Goal: Information Seeking & Learning: Learn about a topic

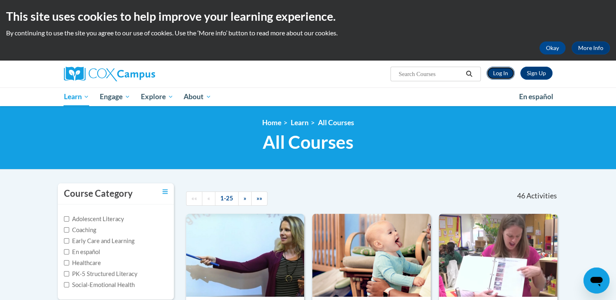
click at [500, 75] on link "Log In" at bounding box center [500, 73] width 28 height 13
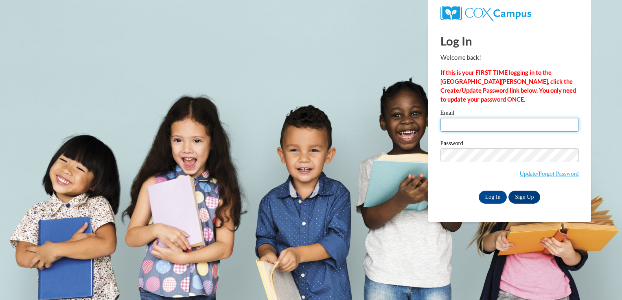
click at [482, 127] on input "Email" at bounding box center [509, 125] width 138 height 14
type input "espeedy@ivytech.edu"
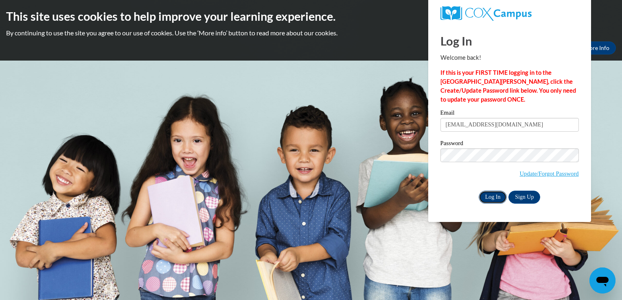
click at [488, 192] on input "Log In" at bounding box center [493, 197] width 28 height 13
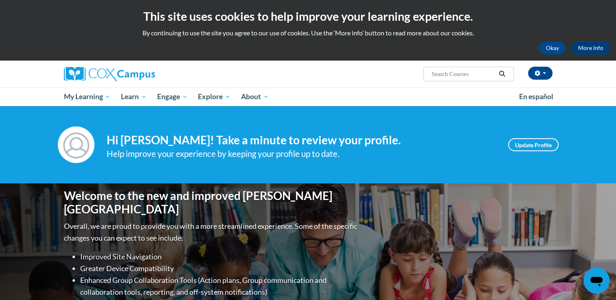
click at [615, 63] on div "Elizabeth Schipp (America/Chicago UTC-05:00) My Profile Inbox My Transcripts Lo…" at bounding box center [308, 84] width 616 height 46
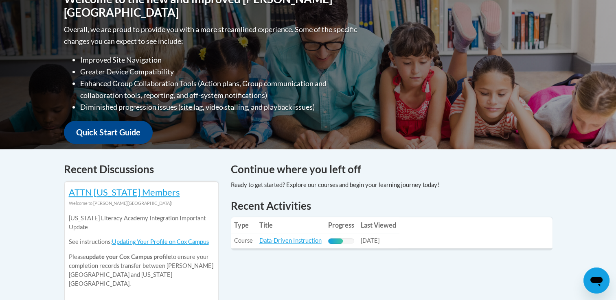
scroll to position [200, 0]
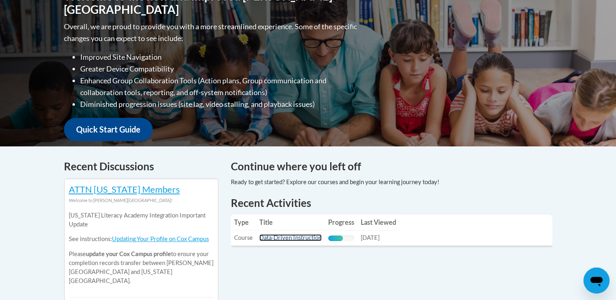
click at [289, 240] on link "Data-Driven Instruction" at bounding box center [290, 237] width 62 height 7
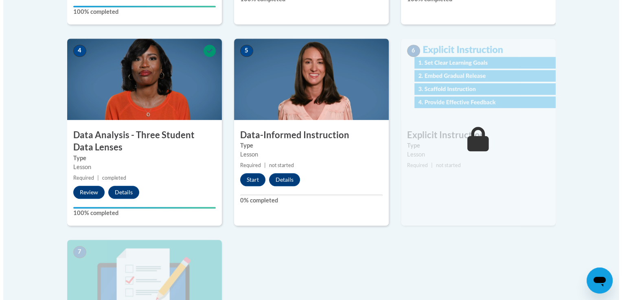
scroll to position [445, 0]
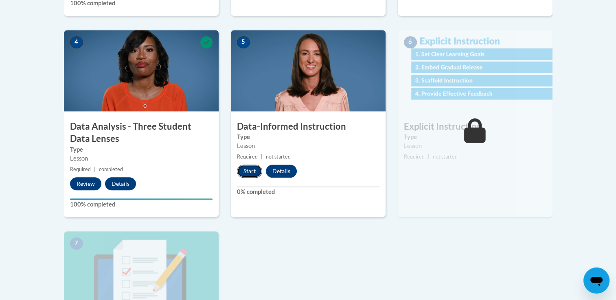
click at [249, 167] on button "Start" at bounding box center [249, 171] width 25 height 13
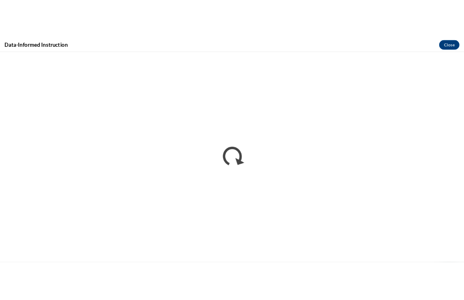
scroll to position [0, 0]
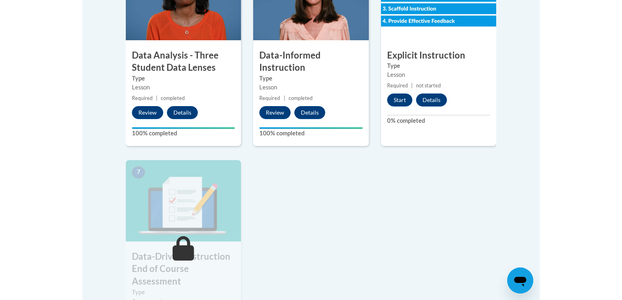
scroll to position [514, 0]
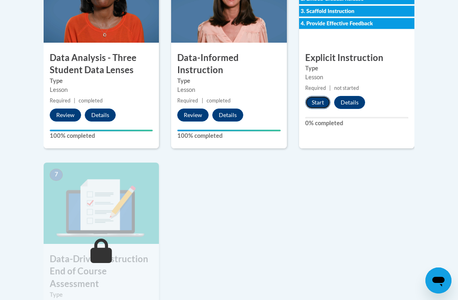
click at [318, 102] on button "Start" at bounding box center [317, 102] width 25 height 13
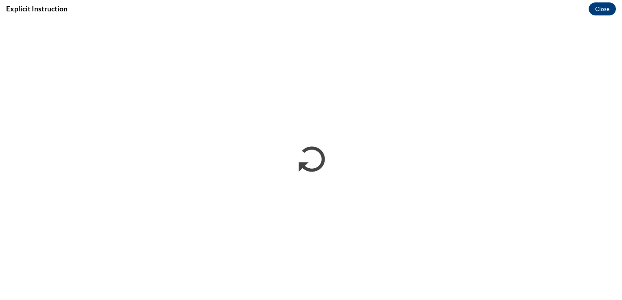
scroll to position [0, 0]
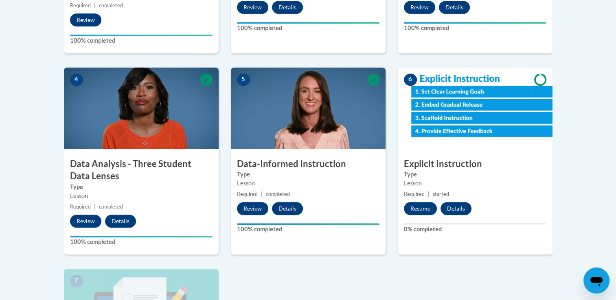
scroll to position [461, 0]
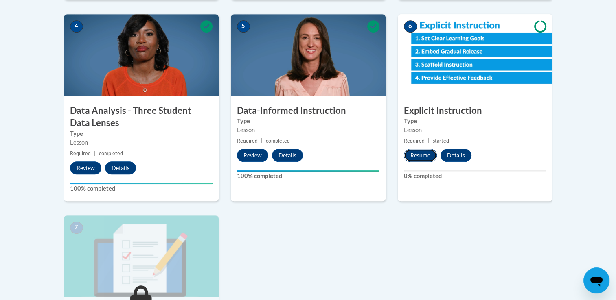
click at [414, 150] on button "Resume" at bounding box center [420, 155] width 33 height 13
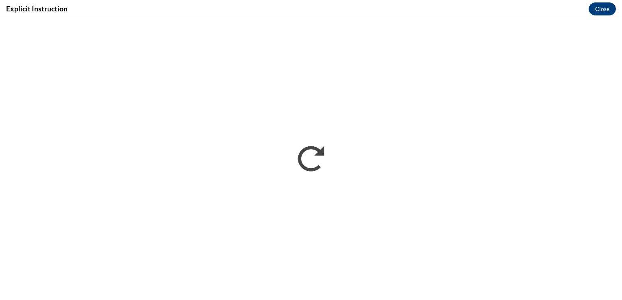
scroll to position [0, 0]
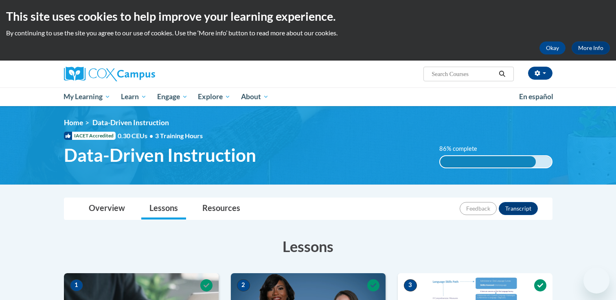
click at [615, 108] on img at bounding box center [308, 145] width 616 height 79
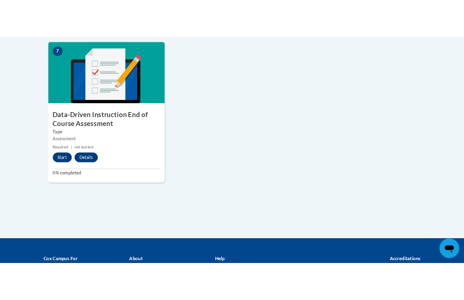
scroll to position [662, 0]
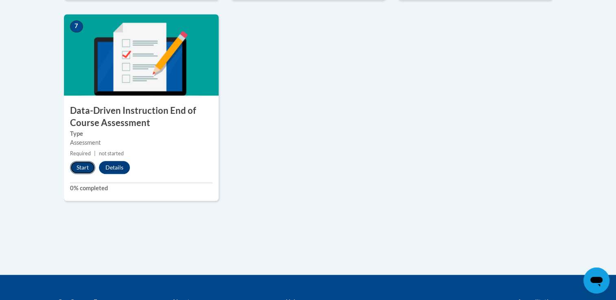
click at [74, 166] on button "Start" at bounding box center [82, 167] width 25 height 13
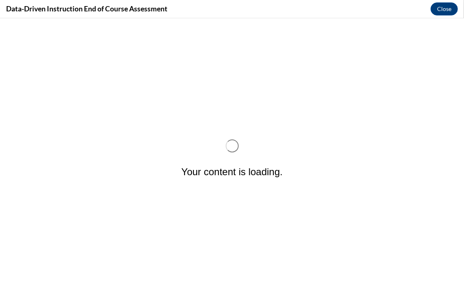
scroll to position [0, 0]
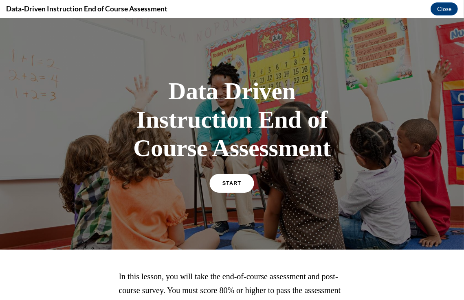
click at [222, 184] on span "START" at bounding box center [231, 183] width 19 height 6
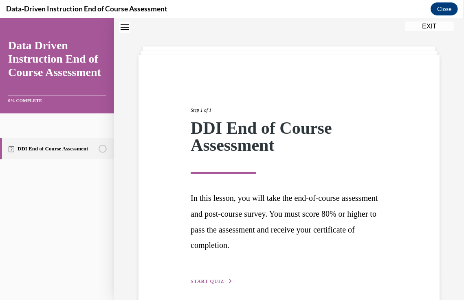
scroll to position [59, 0]
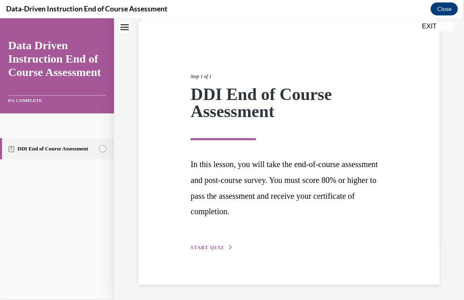
click at [202, 247] on span "START QUIZ" at bounding box center [207, 248] width 33 height 6
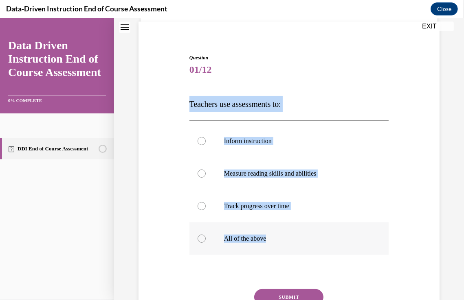
drag, startPoint x: 190, startPoint y: 101, endPoint x: 294, endPoint y: 236, distance: 171.0
click at [294, 236] on div "Question 01/12 Teachers use assessments to: Inform instruction Measure reading …" at bounding box center [288, 205] width 199 height 302
copy div "Teachers use assessments to: Inform instruction Measure reading skills and abil…"
click at [213, 245] on label "All of the above" at bounding box center [288, 238] width 199 height 33
click at [206, 243] on input "All of the above" at bounding box center [201, 238] width 8 height 8
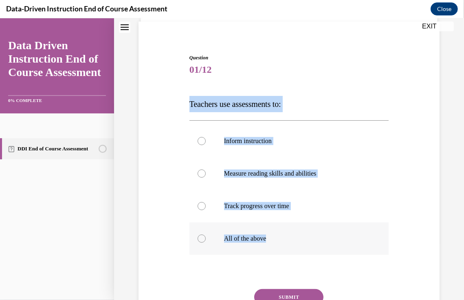
radio input "true"
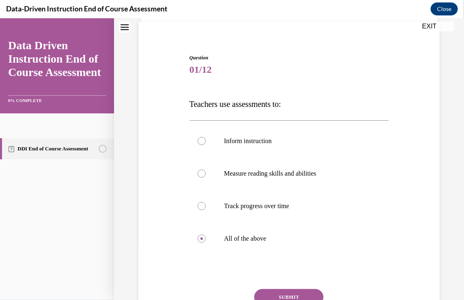
click at [295, 291] on button "SUBMIT" at bounding box center [288, 297] width 69 height 16
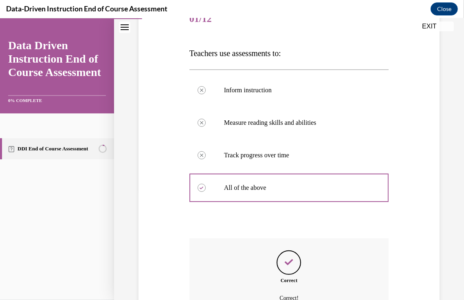
scroll to position [197, 0]
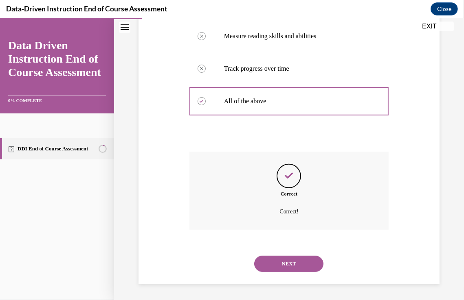
click at [303, 266] on button "NEXT" at bounding box center [288, 264] width 69 height 16
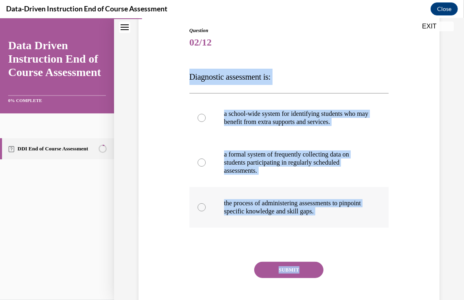
scroll to position [107, 0]
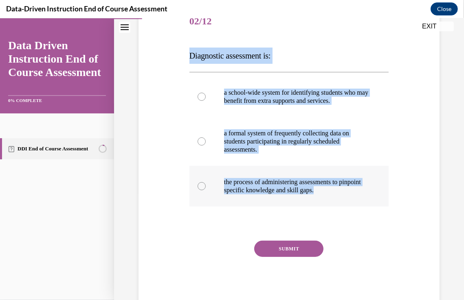
drag, startPoint x: 189, startPoint y: 160, endPoint x: 350, endPoint y: 198, distance: 166.0
click at [350, 198] on div "Question 02/12 Diagnostic assessment is: a school-wide system for identifying s…" at bounding box center [288, 156] width 199 height 302
click at [455, 175] on div "Question 02/12 Diagnostic assessment is: a school-wide system for identifying s…" at bounding box center [289, 130] width 350 height 388
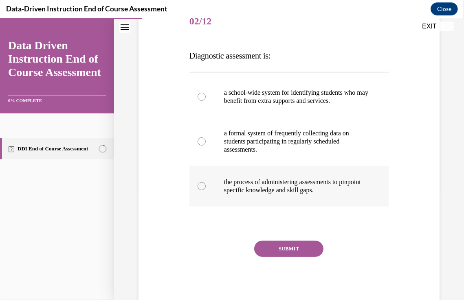
click at [269, 187] on p "the process of administering assessments to pinpoint specific knowledge and ski…" at bounding box center [296, 186] width 144 height 16
click at [206, 187] on input "the process of administering assessments to pinpoint specific knowledge and ski…" at bounding box center [201, 186] width 8 height 8
radio input "true"
click at [293, 256] on button "SUBMIT" at bounding box center [288, 249] width 69 height 16
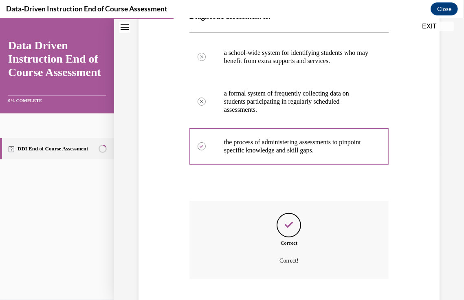
scroll to position [205, 0]
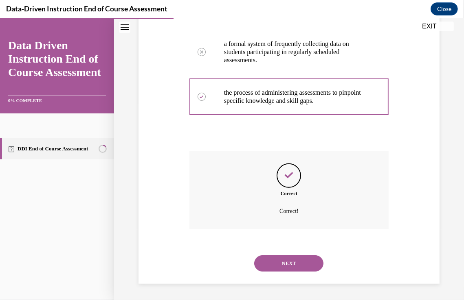
click at [294, 257] on button "NEXT" at bounding box center [288, 263] width 69 height 16
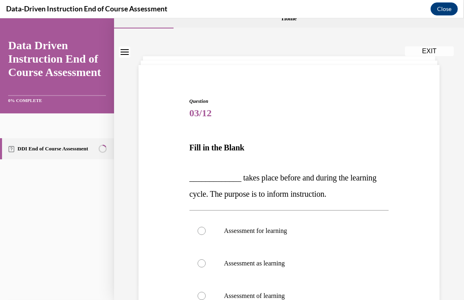
scroll to position [145, 0]
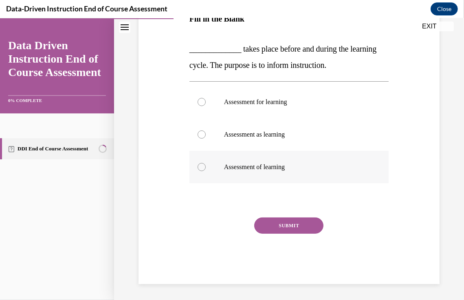
drag, startPoint x: 185, startPoint y: 161, endPoint x: 325, endPoint y: 169, distance: 139.9
click at [325, 169] on div "Question 03/12 Fill in the Blank _____________ takes place before and during th…" at bounding box center [288, 114] width 305 height 340
copy div "Fill in the Blank _____________ takes place before and during the learning cycl…"
click at [318, 103] on p "Assessment for learning" at bounding box center [296, 102] width 144 height 8
click at [206, 103] on input "Assessment for learning" at bounding box center [201, 102] width 8 height 8
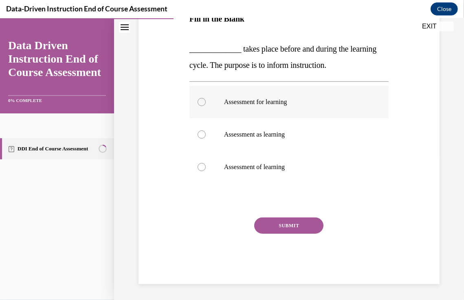
radio input "true"
click at [298, 225] on button "SUBMIT" at bounding box center [288, 225] width 69 height 16
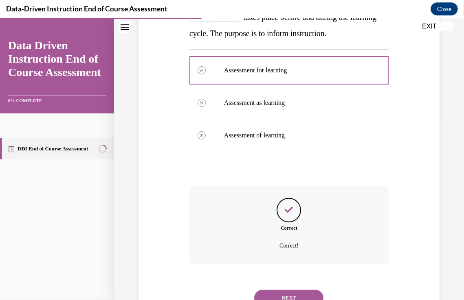
scroll to position [210, 0]
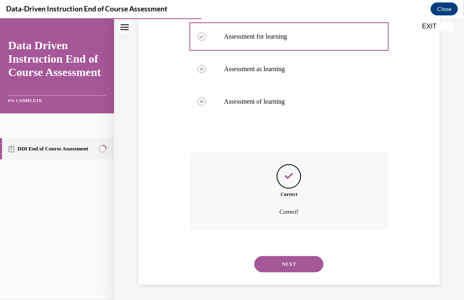
click at [298, 263] on button "NEXT" at bounding box center [288, 264] width 69 height 16
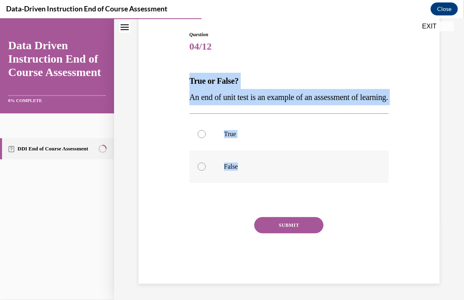
drag, startPoint x: 187, startPoint y: 74, endPoint x: 264, endPoint y: 163, distance: 117.5
click at [264, 163] on div "Question 04/12 True or False? An end of unit test is an example of an assessmen…" at bounding box center [288, 150] width 203 height 265
copy div "True or False? An end of unit test is an example of an assessment of learning. …"
click at [265, 135] on label "True" at bounding box center [288, 134] width 199 height 33
click at [206, 135] on input "True" at bounding box center [201, 134] width 8 height 8
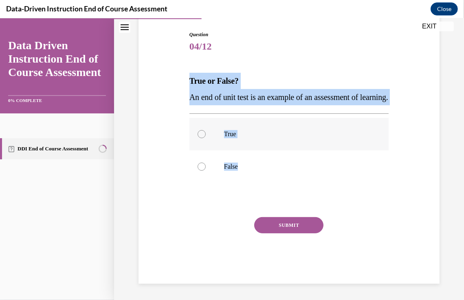
radio input "true"
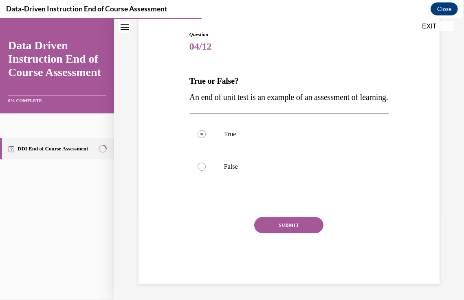
click at [285, 225] on button "SUBMIT" at bounding box center [288, 225] width 69 height 16
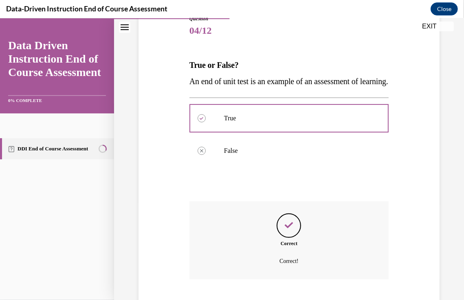
scroll to position [164, 0]
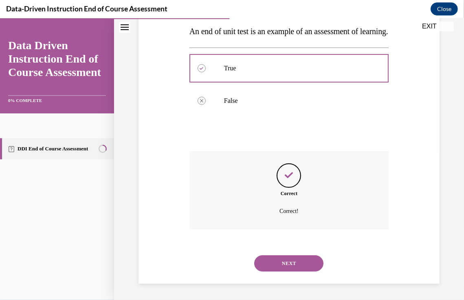
click at [300, 265] on button "NEXT" at bounding box center [288, 263] width 69 height 16
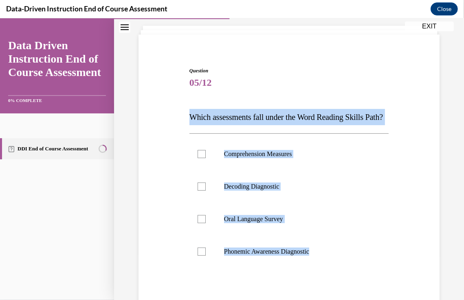
scroll to position [57, 0]
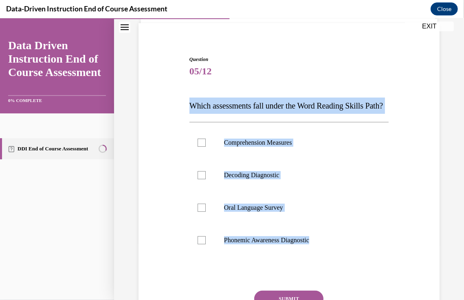
drag, startPoint x: 190, startPoint y: 162, endPoint x: 319, endPoint y: 273, distance: 170.0
click at [319, 273] on div "Question 05/12 Which assessments fall under the Word Reading Skills Path? Compr…" at bounding box center [288, 206] width 199 height 302
copy div "Which assessments fall under the Word Reading Skills Path? Comprehension Measur…"
click at [440, 211] on div "Question 05/12 Which assessments fall under the Word Reading Skills Path? Compr…" at bounding box center [289, 180] width 350 height 388
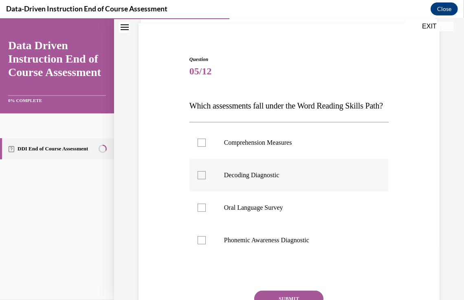
click at [238, 179] on p "Decoding Diagnostic" at bounding box center [296, 175] width 144 height 8
click at [206, 179] on input "Decoding Diagnostic" at bounding box center [201, 175] width 8 height 8
checkbox input "true"
click at [270, 247] on label "Phonemic Awareness Diagnostic" at bounding box center [288, 240] width 199 height 33
click at [206, 244] on input "Phonemic Awareness Diagnostic" at bounding box center [201, 240] width 8 height 8
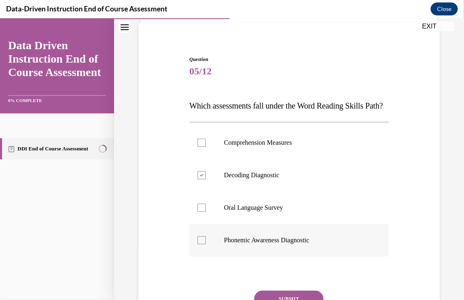
checkbox input "true"
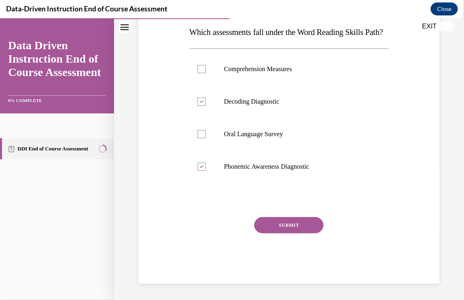
click at [291, 232] on button "SUBMIT" at bounding box center [288, 225] width 69 height 16
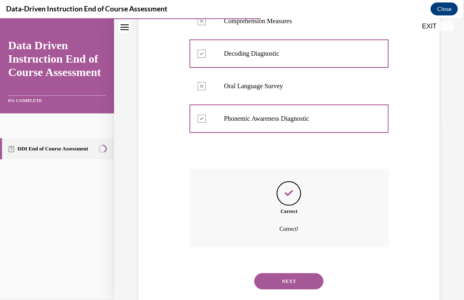
scroll to position [213, 0]
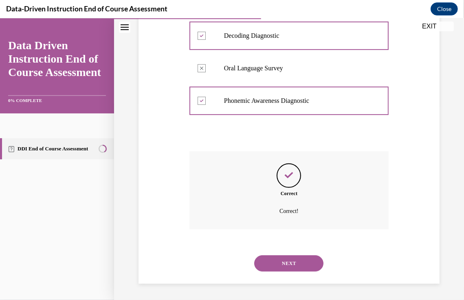
click at [291, 262] on button "NEXT" at bounding box center [288, 263] width 69 height 16
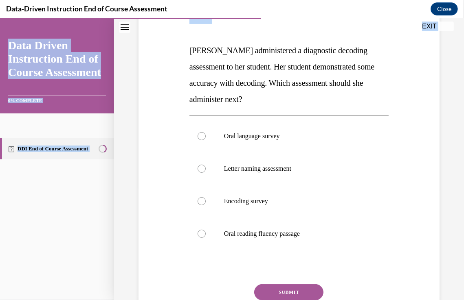
scroll to position [180, 0]
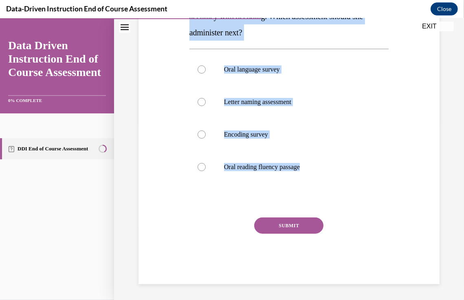
drag, startPoint x: 188, startPoint y: 161, endPoint x: 303, endPoint y: 191, distance: 119.3
click at [303, 191] on div "Question 06/12 Mrs. Lee administered a diagnostic decoding assessment to her st…" at bounding box center [288, 108] width 199 height 351
copy div "Mrs. Lee administered a diagnostic decoding assessment to her student. Her stud…"
click at [286, 166] on p "Oral reading fluency passage" at bounding box center [296, 167] width 144 height 8
click at [206, 166] on input "Oral reading fluency passage" at bounding box center [201, 167] width 8 height 8
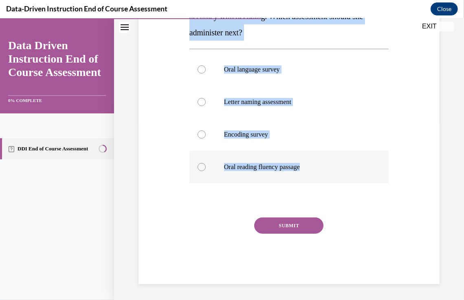
radio input "true"
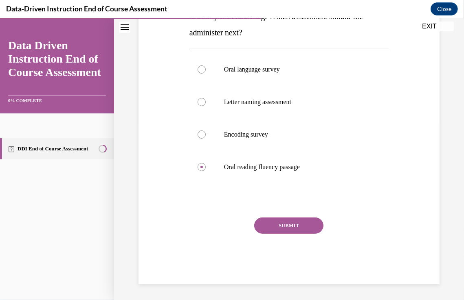
click at [295, 226] on button "SUBMIT" at bounding box center [288, 225] width 69 height 16
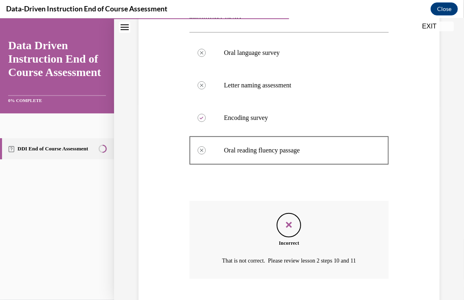
scroll to position [245, 0]
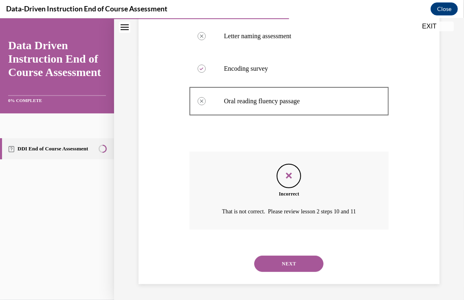
click at [292, 269] on button "NEXT" at bounding box center [288, 264] width 69 height 16
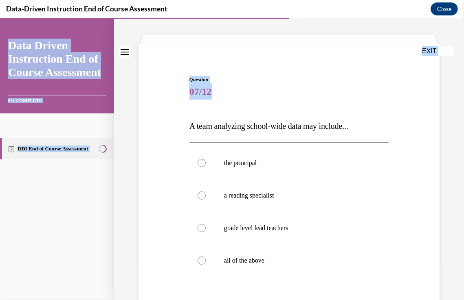
scroll to position [131, 0]
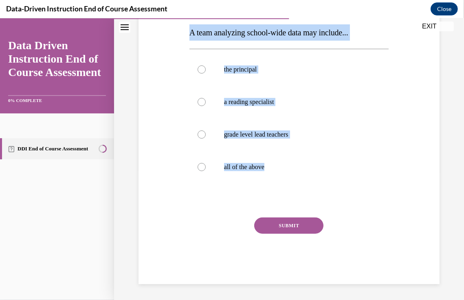
drag, startPoint x: 189, startPoint y: 167, endPoint x: 296, endPoint y: 191, distance: 110.0
click at [296, 191] on div "Question 07/12 A team analyzing school-wide data may include... the principal a…" at bounding box center [288, 133] width 199 height 302
copy div "A team analyzing school-wide data may include... the principal a reading specia…"
click at [401, 184] on div "Question 07/12 A team analyzing school-wide data may include... the principal a…" at bounding box center [288, 121] width 305 height 326
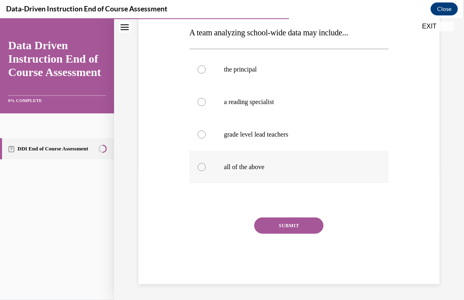
click at [261, 153] on label "all of the above" at bounding box center [288, 167] width 199 height 33
click at [206, 163] on input "all of the above" at bounding box center [201, 167] width 8 height 8
radio input "true"
click at [278, 226] on button "SUBMIT" at bounding box center [288, 225] width 69 height 16
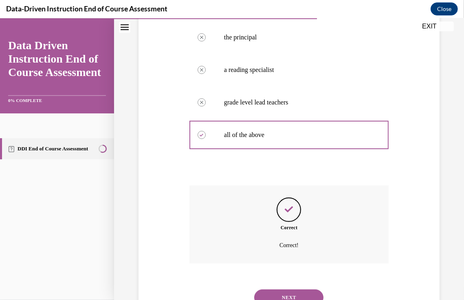
scroll to position [197, 0]
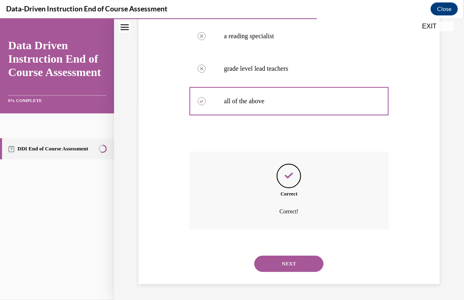
click at [275, 263] on button "NEXT" at bounding box center [288, 264] width 69 height 16
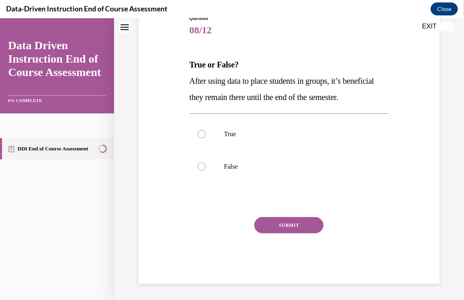
scroll to position [0, 0]
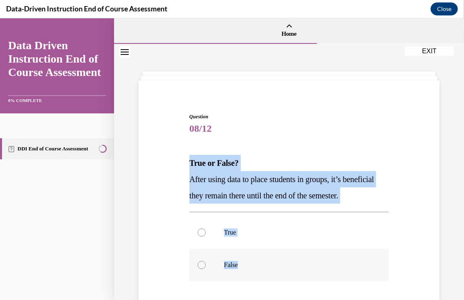
drag, startPoint x: 188, startPoint y: 160, endPoint x: 267, endPoint y: 282, distance: 144.9
click at [267, 282] on div "Question 08/12 True or False? After using data to place students in groups, it’…" at bounding box center [288, 247] width 199 height 269
copy div "True or False? After using data to place students in groups, it’s beneficial th…"
click at [262, 276] on label "False" at bounding box center [288, 265] width 199 height 33
click at [206, 269] on input "False" at bounding box center [201, 265] width 8 height 8
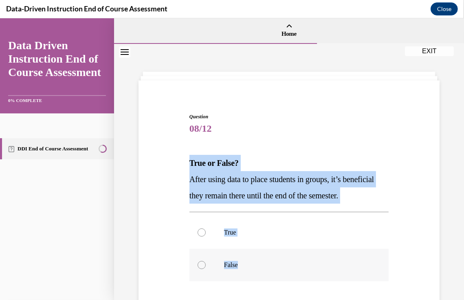
radio input "true"
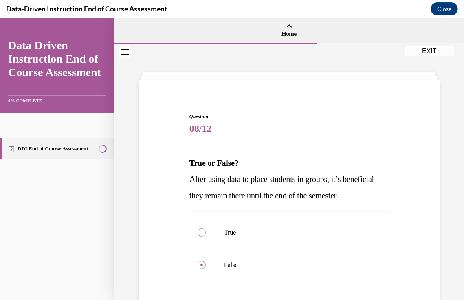
scroll to position [114, 0]
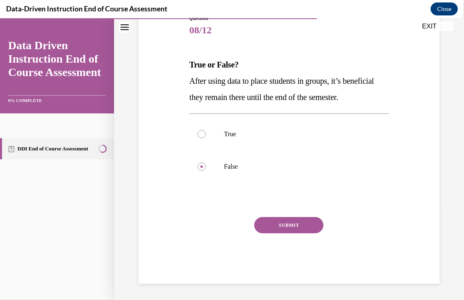
click at [308, 231] on button "SUBMIT" at bounding box center [288, 225] width 69 height 16
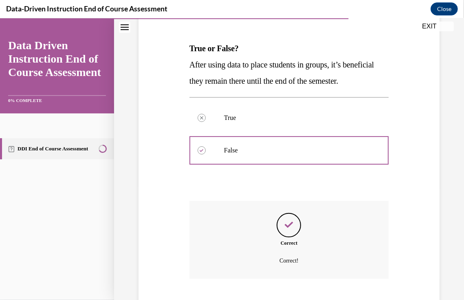
scroll to position [180, 0]
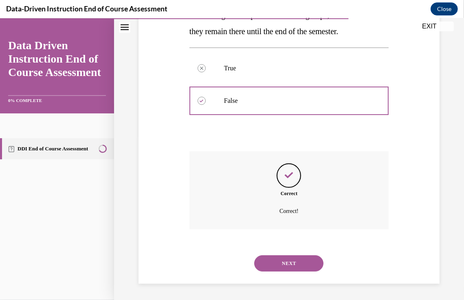
click at [291, 274] on div "NEXT" at bounding box center [288, 263] width 199 height 33
click at [290, 266] on button "NEXT" at bounding box center [288, 263] width 69 height 16
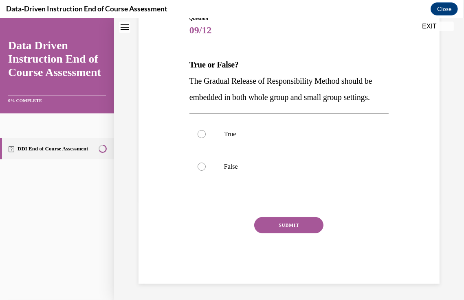
scroll to position [0, 0]
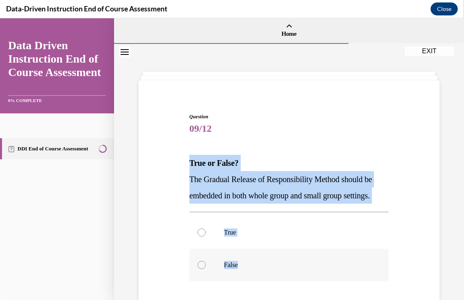
drag, startPoint x: 188, startPoint y: 160, endPoint x: 321, endPoint y: 266, distance: 169.7
click at [321, 266] on div "Question 09/12 True or False? The Gradual Release of Responsibility Method shou…" at bounding box center [288, 247] width 199 height 269
copy div "True or False? The Gradual Release of Responsibility Method should be embedded …"
click at [221, 243] on label "True" at bounding box center [288, 232] width 199 height 33
click at [206, 236] on input "True" at bounding box center [201, 232] width 8 height 8
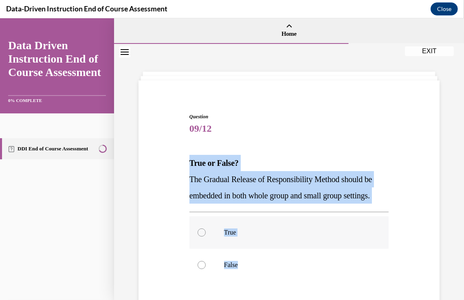
radio input "true"
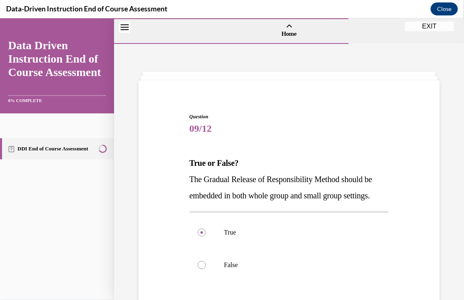
scroll to position [114, 0]
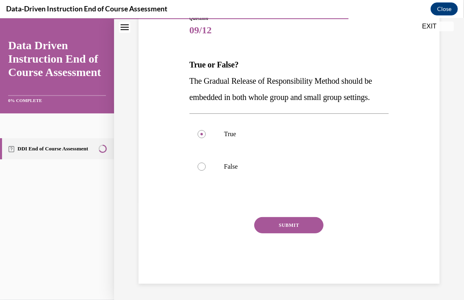
click at [310, 226] on button "SUBMIT" at bounding box center [288, 225] width 69 height 16
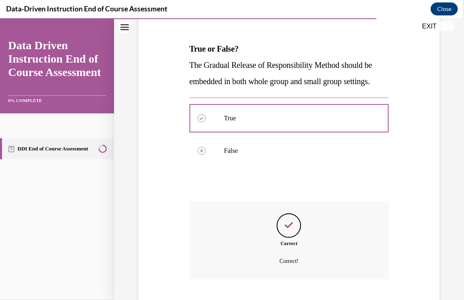
scroll to position [180, 0]
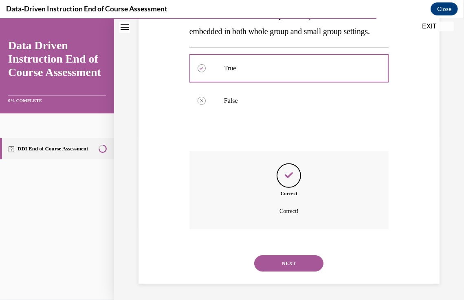
click at [293, 267] on button "NEXT" at bounding box center [288, 263] width 69 height 16
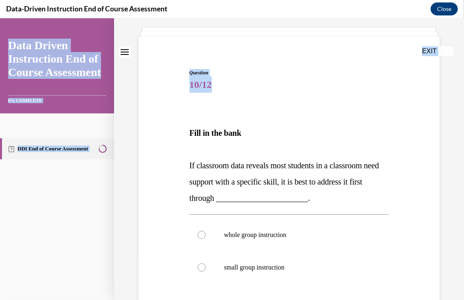
scroll to position [145, 0]
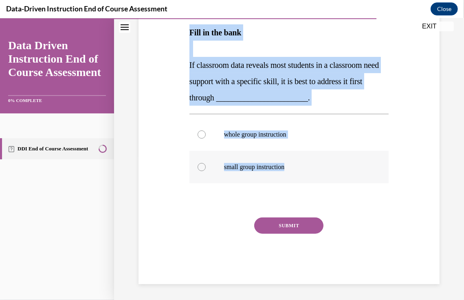
drag, startPoint x: 189, startPoint y: 174, endPoint x: 312, endPoint y: 176, distance: 123.0
click at [312, 176] on div "Question 10/12 Fill in the bank If classroom data reveals most students in a cl…" at bounding box center [288, 126] width 199 height 316
copy div "Fill in the bank If classroom data reveals most students in a classroom need su…"
click at [303, 128] on label "whole group instruction" at bounding box center [288, 134] width 199 height 33
click at [206, 130] on input "whole group instruction" at bounding box center [201, 134] width 8 height 8
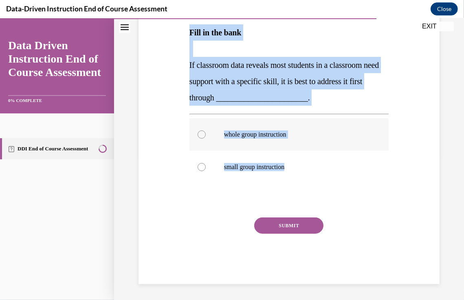
radio input "true"
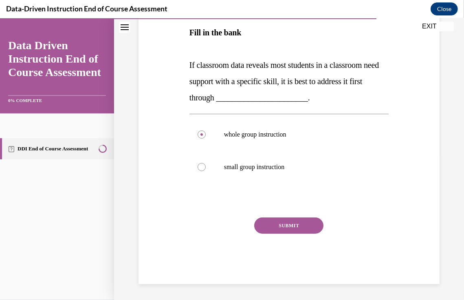
click at [300, 222] on button "SUBMIT" at bounding box center [288, 225] width 69 height 16
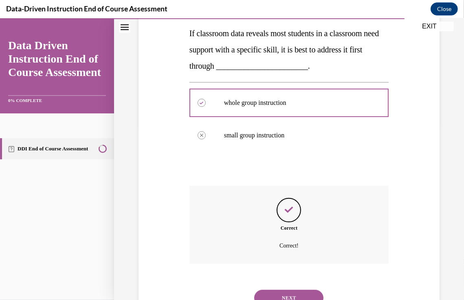
scroll to position [210, 0]
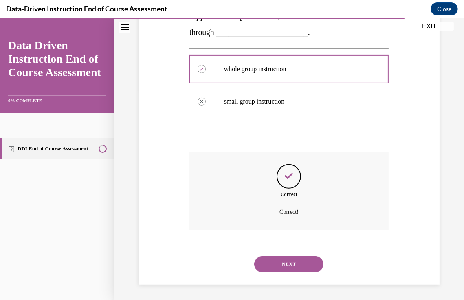
click at [288, 261] on button "NEXT" at bounding box center [288, 264] width 69 height 16
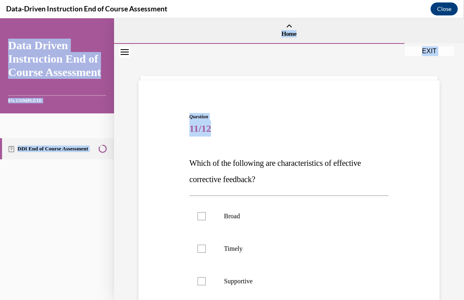
scroll to position [147, 0]
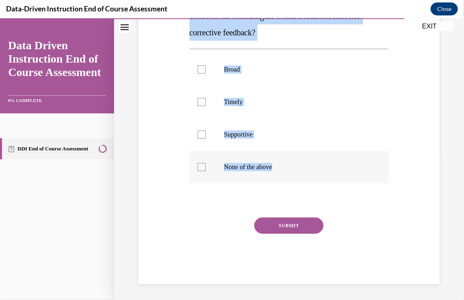
drag, startPoint x: 188, startPoint y: 159, endPoint x: 295, endPoint y: 179, distance: 108.9
click at [295, 179] on div "Question 11/12 Which of the following are characteristics of effective correcti…" at bounding box center [288, 125] width 199 height 318
copy div "Which of the following are characteristics of effective corrective feedback? Br…"
click at [283, 92] on label "Timely" at bounding box center [288, 101] width 199 height 33
click at [206, 98] on input "Timely" at bounding box center [201, 102] width 8 height 8
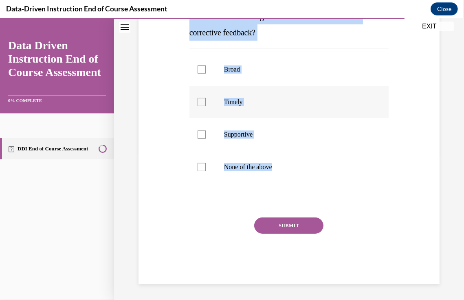
checkbox input "true"
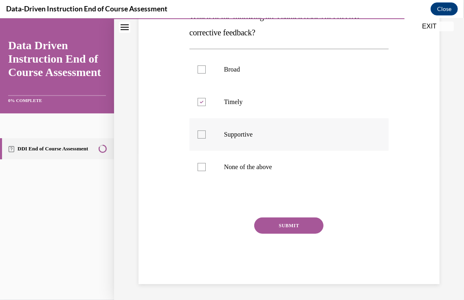
click at [255, 132] on p "Supportive" at bounding box center [296, 134] width 144 height 8
click at [206, 132] on input "Supportive" at bounding box center [201, 134] width 8 height 8
checkbox input "true"
click at [285, 227] on button "SUBMIT" at bounding box center [288, 225] width 69 height 16
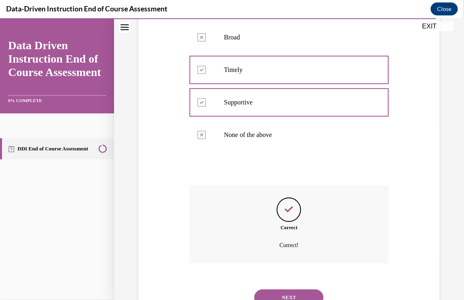
scroll to position [213, 0]
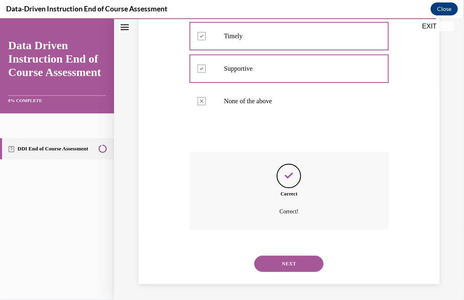
click at [296, 267] on button "NEXT" at bounding box center [288, 264] width 69 height 16
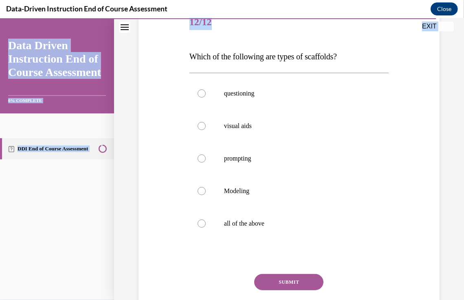
scroll to position [163, 0]
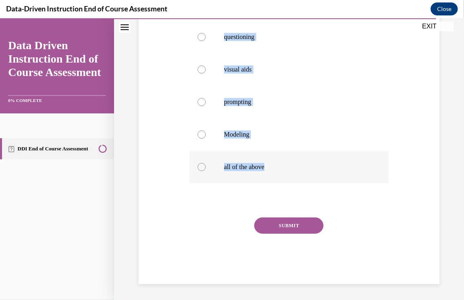
drag, startPoint x: 191, startPoint y: 162, endPoint x: 282, endPoint y: 178, distance: 92.6
click at [282, 178] on div "Question 12/12 Which of the following are types of scaffolds? questioning visua…" at bounding box center [288, 110] width 203 height 347
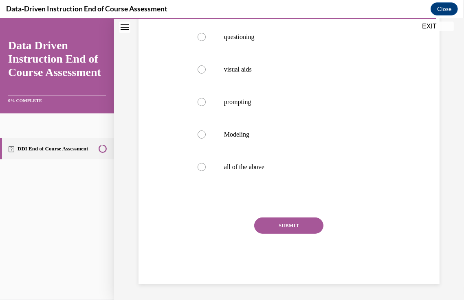
click at [431, 190] on div "Question 12/12 Which of the following are types of scaffolds? questioning visua…" at bounding box center [288, 104] width 305 height 359
click at [238, 164] on p "all of the above" at bounding box center [296, 167] width 144 height 8
click at [206, 164] on input "all of the above" at bounding box center [201, 167] width 8 height 8
radio input "true"
click at [293, 226] on button "SUBMIT" at bounding box center [288, 225] width 69 height 16
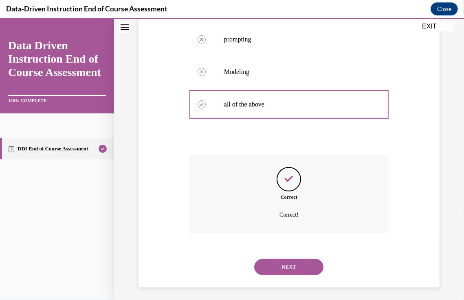
scroll to position [229, 0]
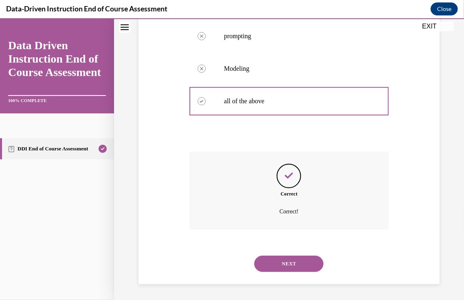
click at [296, 269] on button "NEXT" at bounding box center [288, 264] width 69 height 16
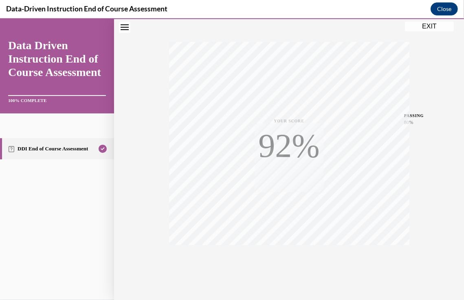
scroll to position [135, 0]
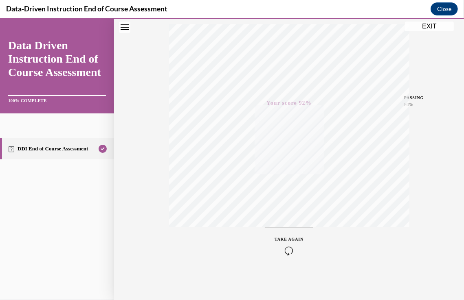
drag, startPoint x: 449, startPoint y: 164, endPoint x: 448, endPoint y: 146, distance: 18.8
click at [448, 146] on div "Quiz Results PASSING 80% Your score 92% Passed PASSING 80% Your score Your scor…" at bounding box center [289, 105] width 350 height 392
drag, startPoint x: 457, startPoint y: 143, endPoint x: 452, endPoint y: 207, distance: 64.1
click at [452, 207] on div "Quiz Results PASSING 80% Your score 92% Passed PASSING 80% Your score Your scor…" at bounding box center [289, 105] width 350 height 392
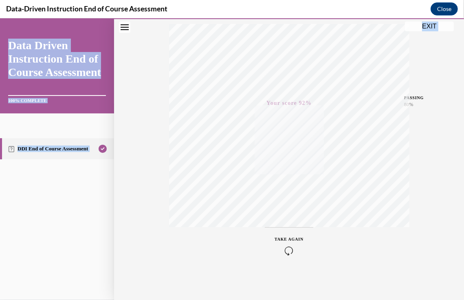
drag, startPoint x: 457, startPoint y: 211, endPoint x: 463, endPoint y: 133, distance: 78.8
click at [463, 133] on div "Home Question 12/12 Which of the following are types of scaffolds? questioning …" at bounding box center [289, 159] width 350 height 282
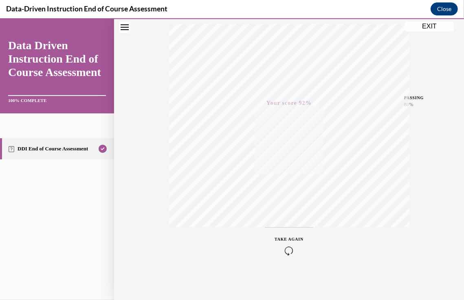
scroll to position [0, 0]
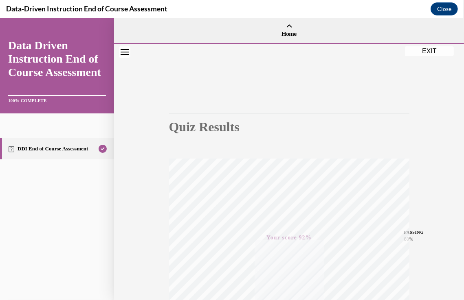
click at [417, 54] on button "EXIT" at bounding box center [429, 51] width 49 height 10
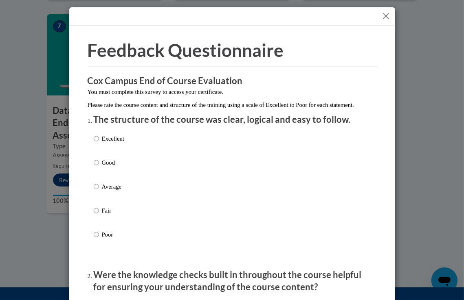
click at [171, 148] on div "Excellent Good Average Fair Poor" at bounding box center [232, 196] width 277 height 133
click at [107, 143] on p "Excellent" at bounding box center [113, 138] width 22 height 9
click at [99, 143] on input "Excellent" at bounding box center [96, 138] width 5 height 9
radio input "true"
click at [191, 284] on p "Were the knowledge checks built in throughout the course helpful for ensuring y…" at bounding box center [232, 281] width 277 height 25
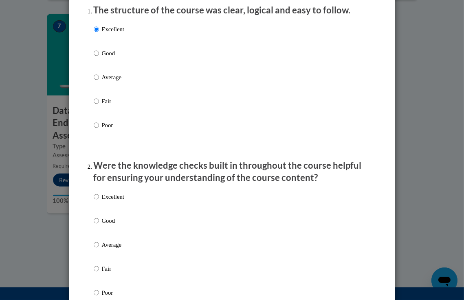
scroll to position [179, 0]
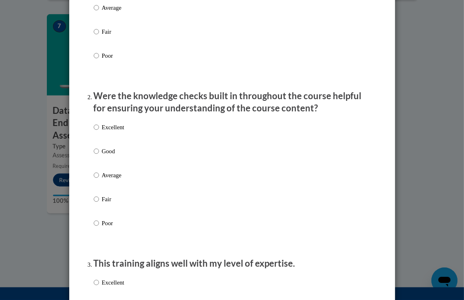
click at [111, 132] on p "Excellent" at bounding box center [113, 127] width 22 height 9
click at [99, 132] on input "Excellent" at bounding box center [96, 127] width 5 height 9
radio input "true"
click at [94, 147] on input "Good" at bounding box center [96, 151] width 5 height 9
radio input "true"
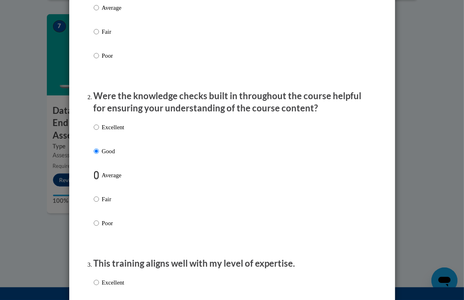
click at [94, 171] on input "Average" at bounding box center [96, 175] width 5 height 9
radio input "true"
click at [94, 195] on input "Fair" at bounding box center [96, 199] width 5 height 9
radio input "true"
click at [94, 219] on input "Poor" at bounding box center [96, 223] width 5 height 9
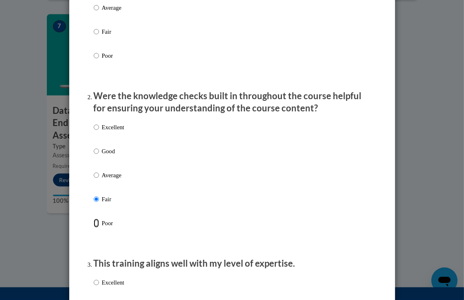
radio input "true"
click at [94, 123] on input "Excellent" at bounding box center [96, 127] width 5 height 9
radio input "true"
click at [94, 147] on input "Good" at bounding box center [96, 151] width 5 height 9
radio input "true"
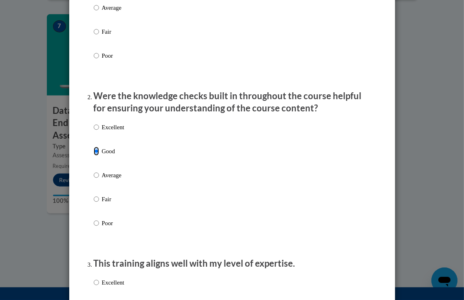
radio input "false"
click at [94, 123] on input "Excellent" at bounding box center [96, 127] width 5 height 9
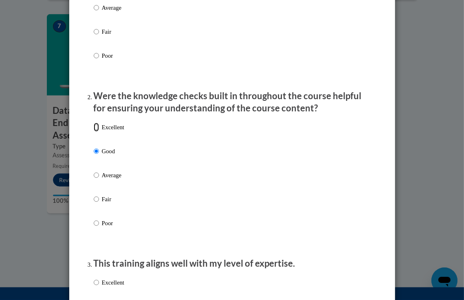
radio input "true"
click at [180, 133] on div "Excellent Good Average Fair Poor" at bounding box center [232, 185] width 277 height 133
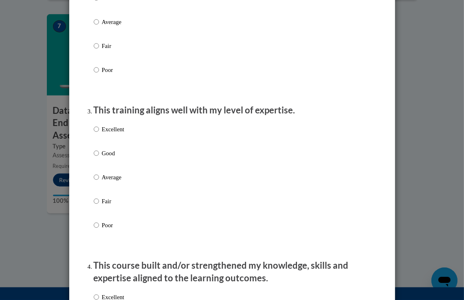
scroll to position [358, 0]
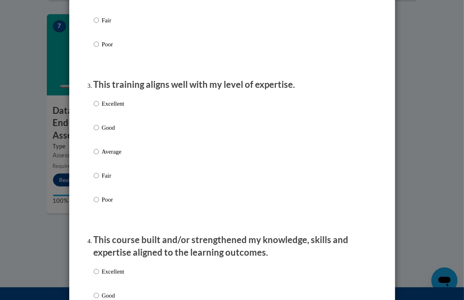
click at [125, 111] on div "Excellent Good Average Fair Poor" at bounding box center [232, 161] width 277 height 133
click at [102, 108] on p "Excellent" at bounding box center [113, 103] width 22 height 9
click at [99, 108] on input "Excellent" at bounding box center [96, 103] width 5 height 9
radio input "true"
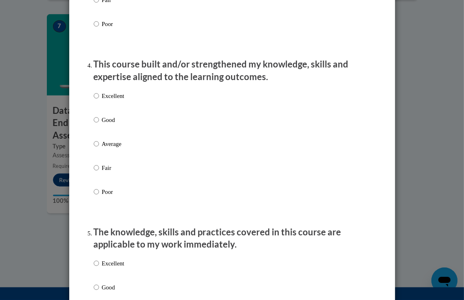
scroll to position [554, 0]
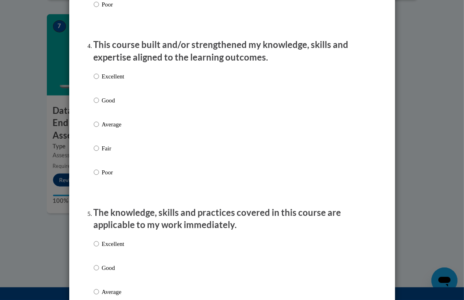
click at [102, 81] on p "Excellent" at bounding box center [113, 76] width 22 height 9
click at [99, 81] on input "Excellent" at bounding box center [96, 76] width 5 height 9
radio input "true"
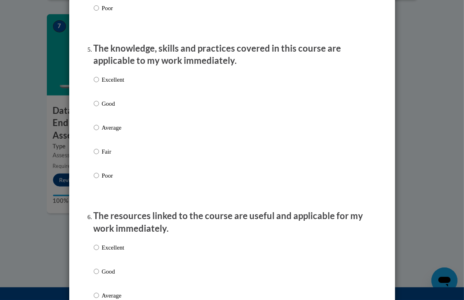
scroll to position [749, 0]
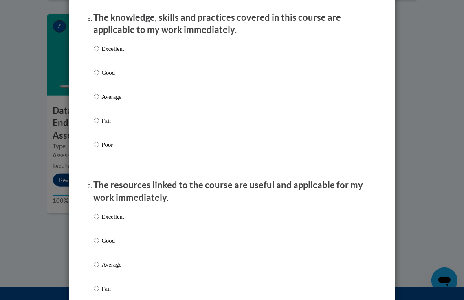
click at [98, 55] on label "Excellent" at bounding box center [109, 55] width 31 height 22
click at [98, 53] on input "Excellent" at bounding box center [96, 48] width 5 height 9
radio input "true"
click at [71, 60] on div "Feedback Questionnaire Rate Course Comments Cox Campus End of Course Evaluation…" at bounding box center [232, 116] width 326 height 1679
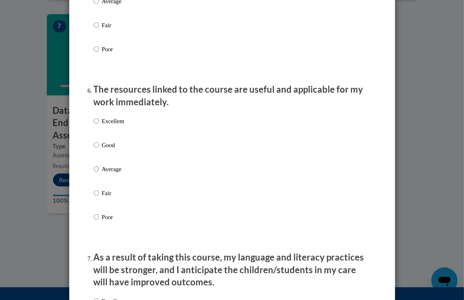
scroll to position [896, 0]
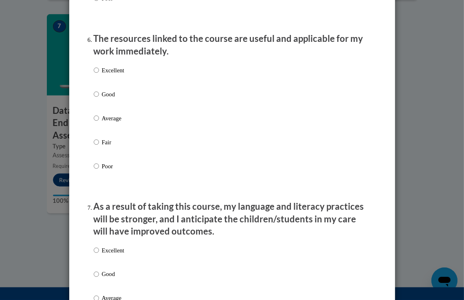
click at [94, 75] on input "Excellent" at bounding box center [96, 70] width 5 height 9
radio input "true"
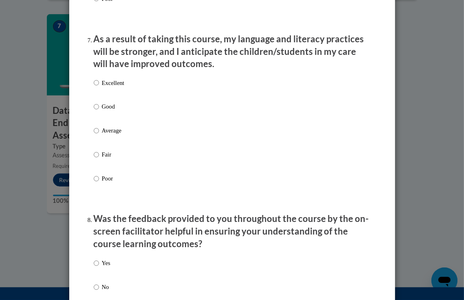
scroll to position [1075, 0]
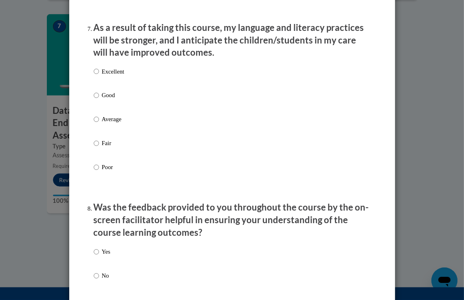
click at [94, 76] on input "Excellent" at bounding box center [96, 71] width 5 height 9
radio input "true"
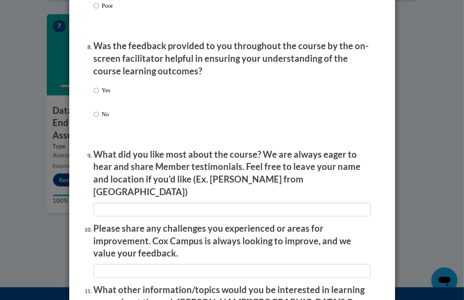
scroll to position [1237, 0]
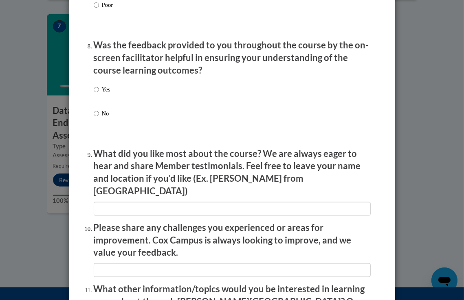
click at [98, 101] on label "Yes" at bounding box center [102, 96] width 17 height 22
click at [98, 94] on input "Yes" at bounding box center [96, 89] width 5 height 9
radio input "true"
click at [94, 109] on input "No" at bounding box center [96, 113] width 5 height 9
radio input "true"
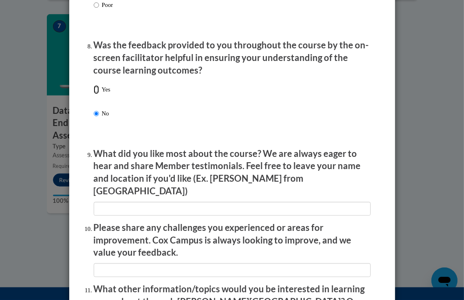
click at [94, 85] on input "Yes" at bounding box center [96, 89] width 5 height 9
radio input "true"
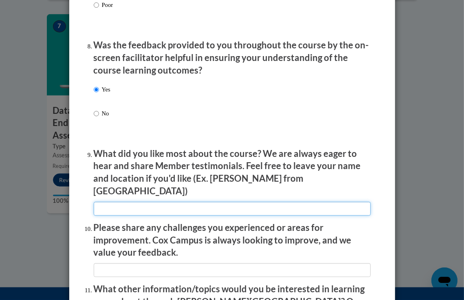
click at [101, 206] on input "textbox" at bounding box center [232, 209] width 277 height 14
type input "NA"
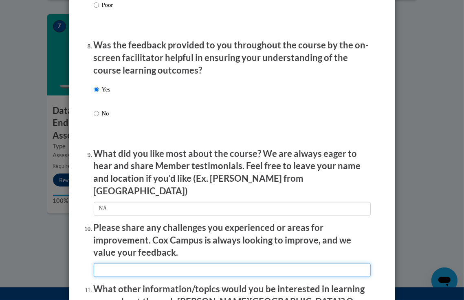
click at [139, 263] on input "textbox" at bounding box center [232, 270] width 277 height 14
type input "NA"
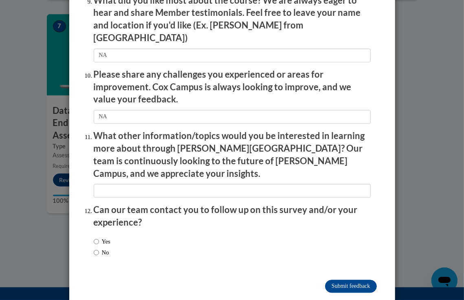
scroll to position [1395, 0]
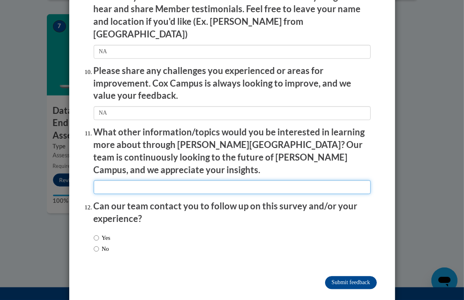
click at [112, 180] on input "textbox" at bounding box center [232, 187] width 277 height 14
type input "NA"
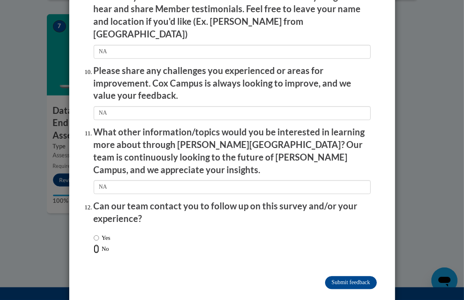
click at [94, 245] on input "No" at bounding box center [96, 249] width 5 height 9
radio input "true"
click at [337, 276] on input "Submit feedback" at bounding box center [350, 282] width 51 height 13
